Goal: Information Seeking & Learning: Learn about a topic

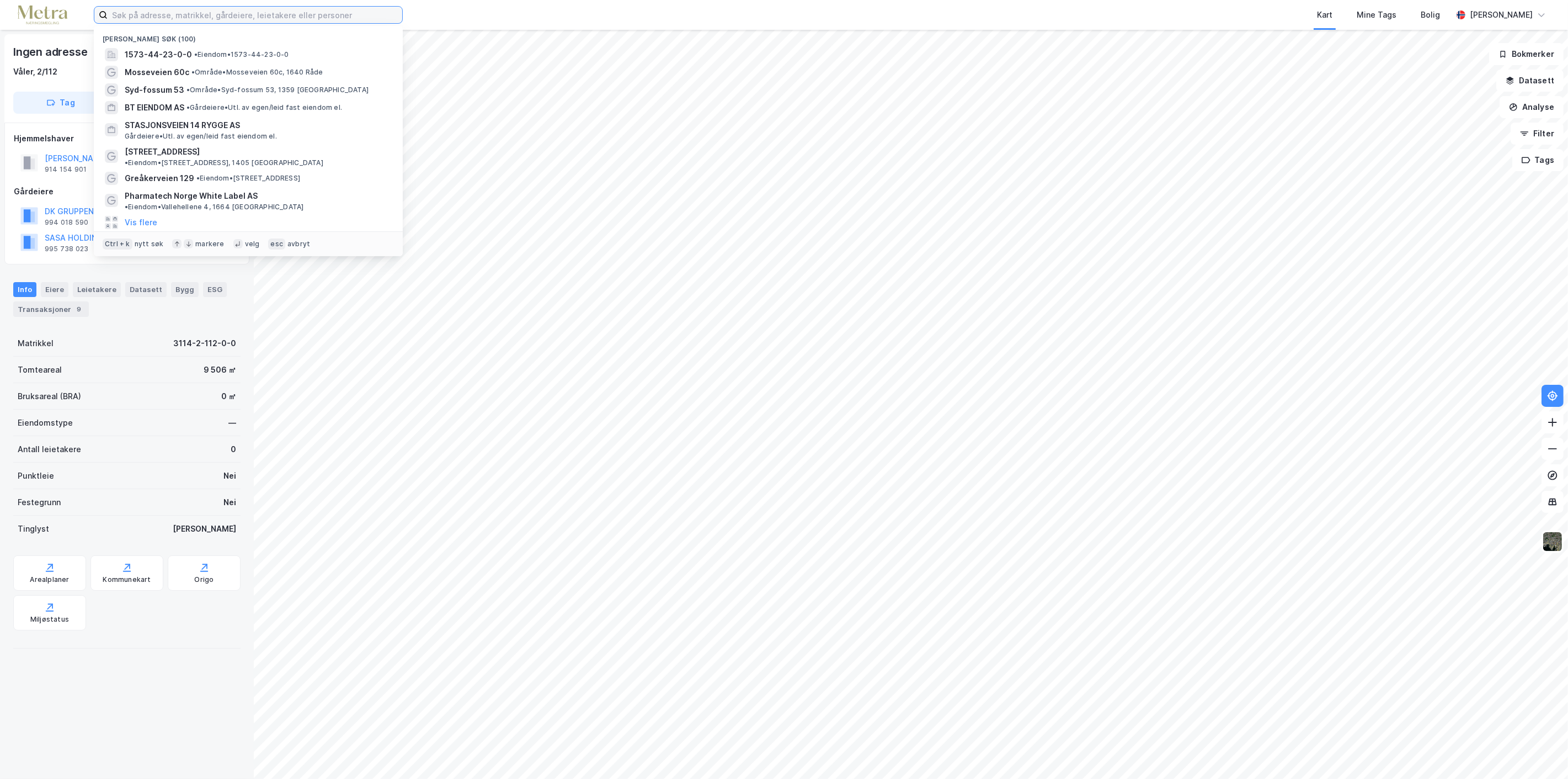
click at [355, 12] on input at bounding box center [255, 15] width 295 height 16
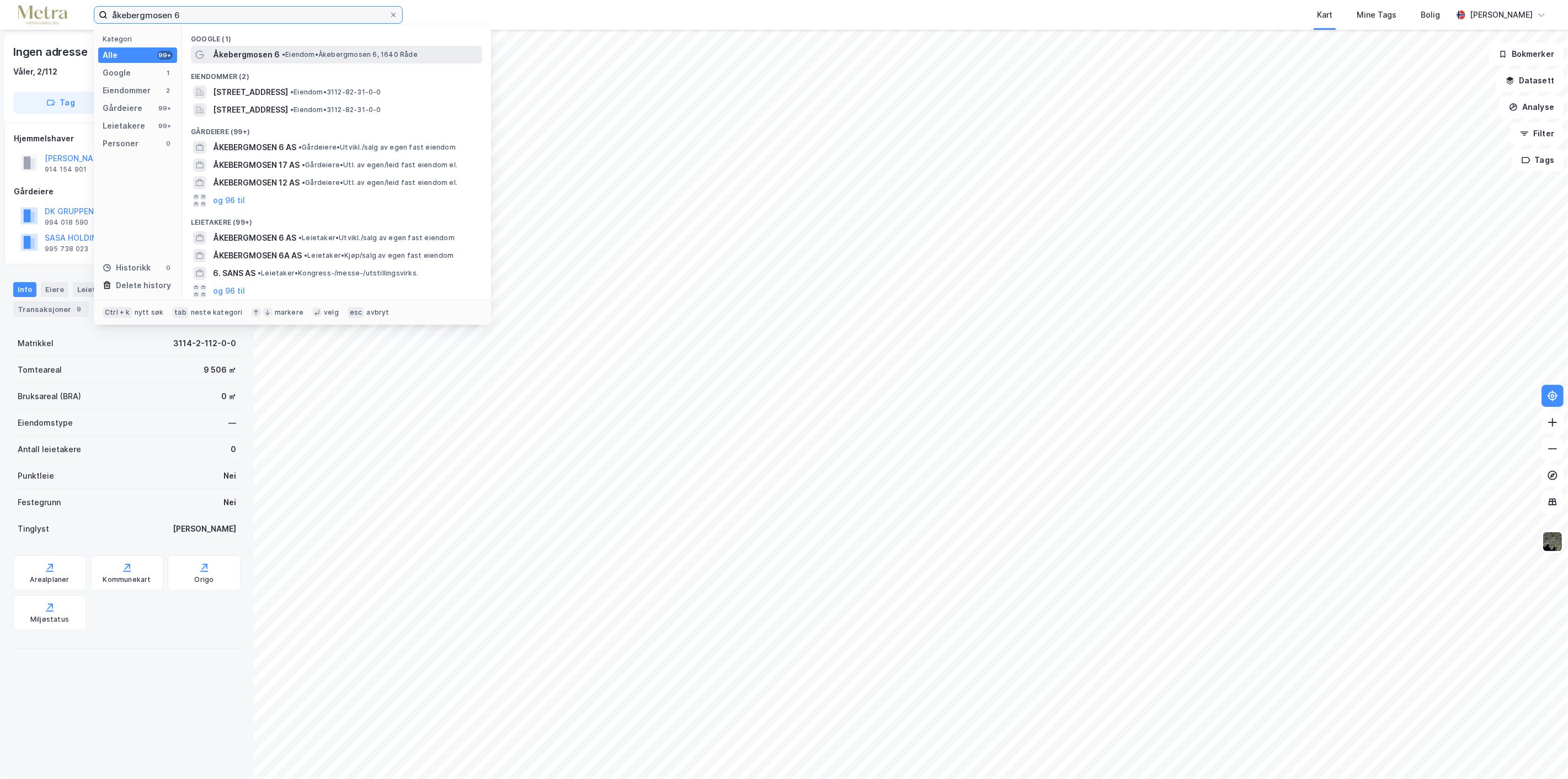
type input "åkebergmosen 6"
click at [247, 56] on span "Åkebergmosen 6" at bounding box center [247, 55] width 67 height 13
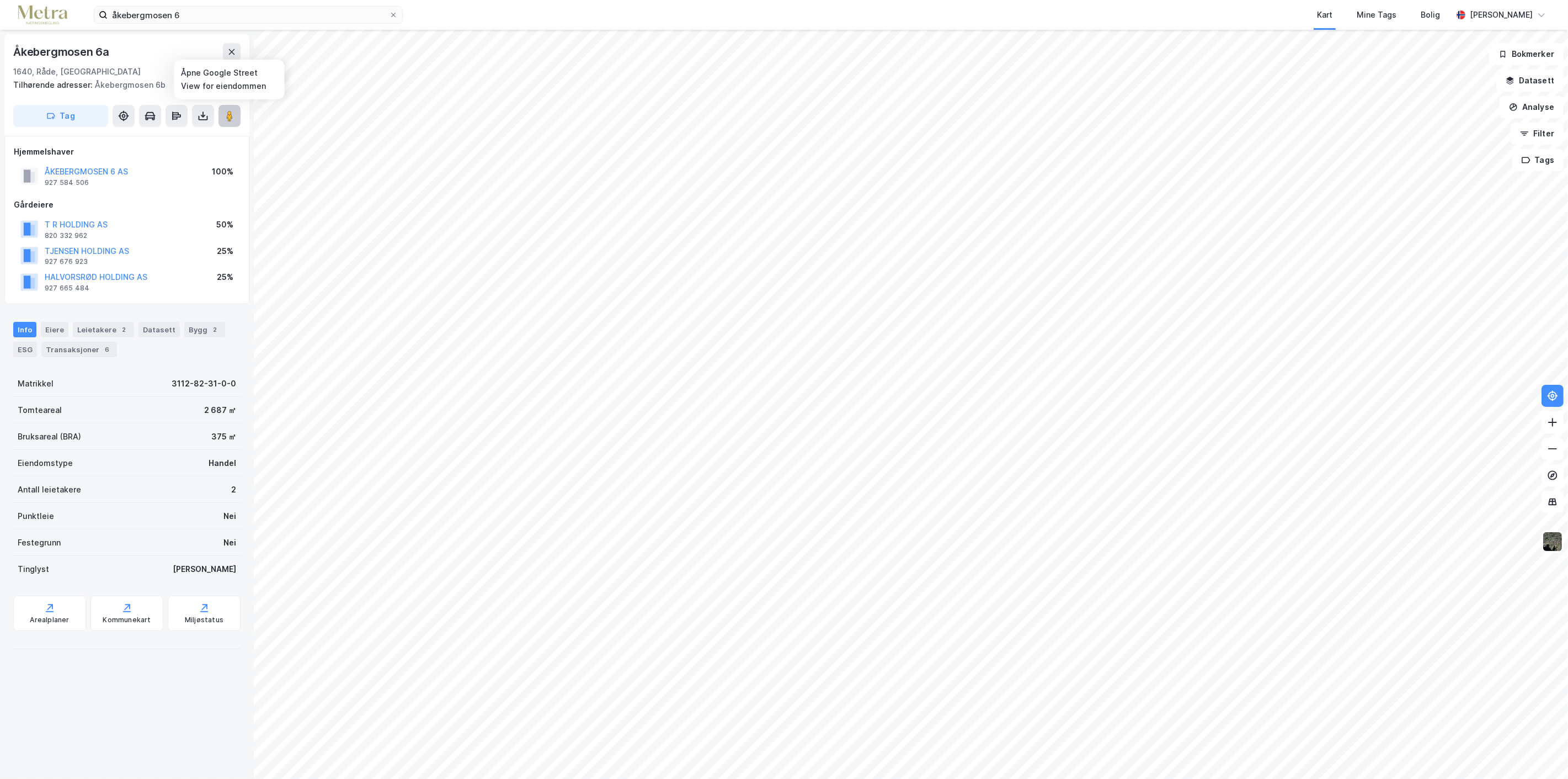
click at [229, 115] on image at bounding box center [229, 116] width 7 height 11
